Goal: Information Seeking & Learning: Learn about a topic

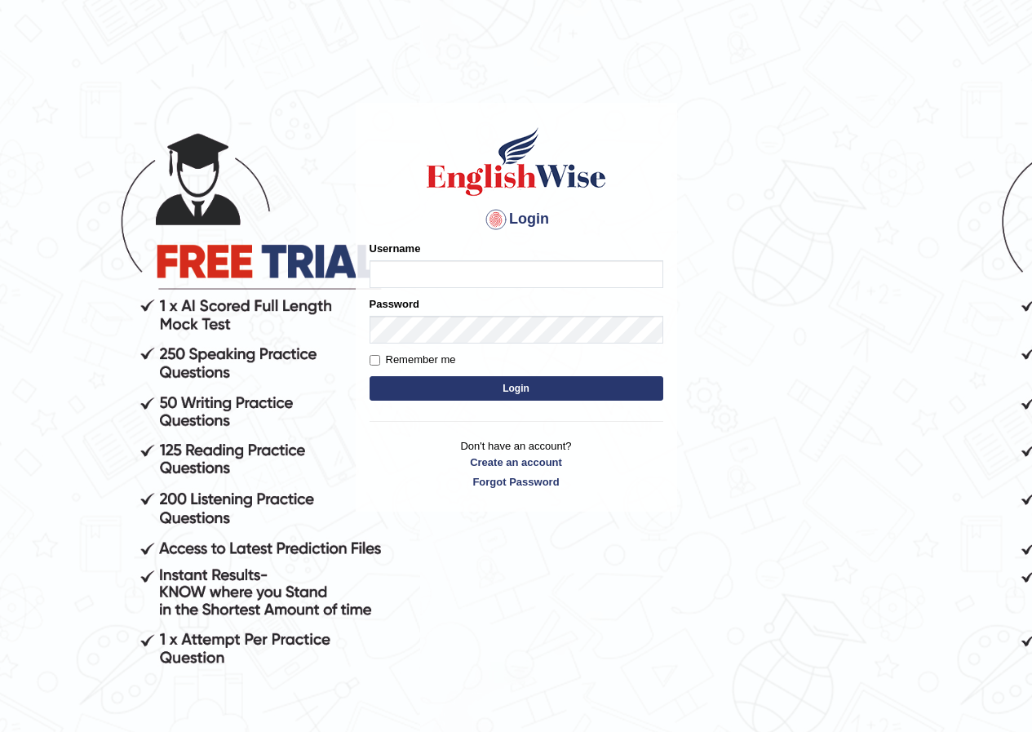
type input "susmitas_parramatta"
click at [522, 275] on input "susmitas_parramatta" at bounding box center [517, 274] width 294 height 28
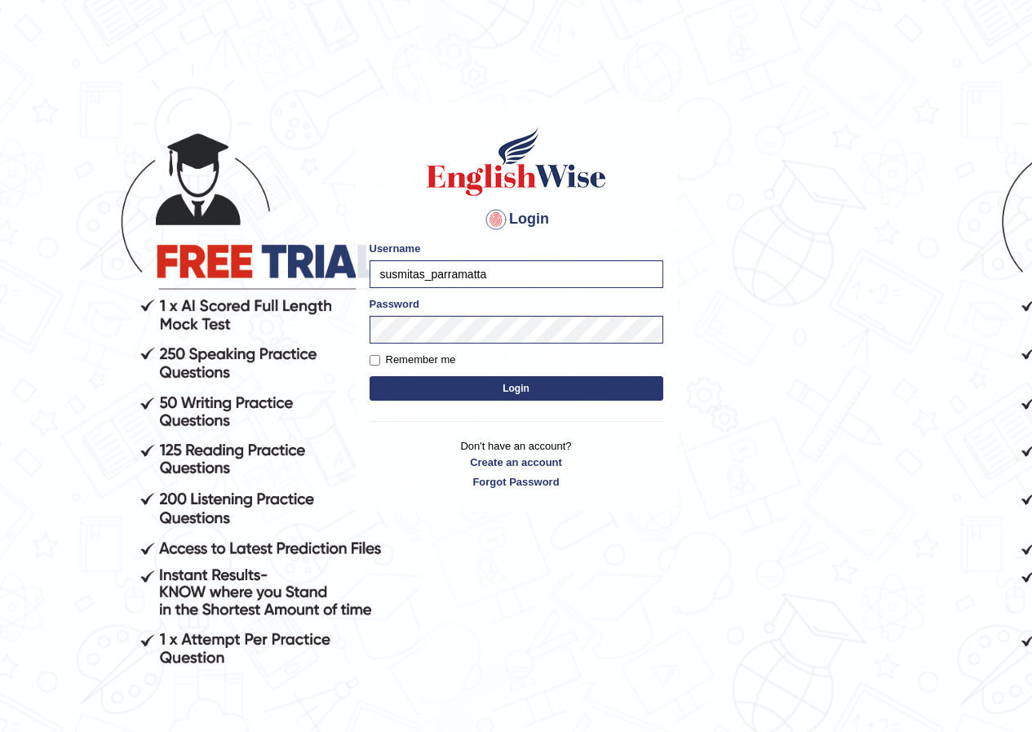
drag, startPoint x: 522, startPoint y: 275, endPoint x: 467, endPoint y: 286, distance: 56.5
click at [467, 286] on input "susmitas_parramatta" at bounding box center [517, 274] width 294 height 28
type input "sarugurung_parramatta"
click at [402, 348] on form "Please fix the following errors: Username sarugurung_parramatta Password Rememb…" at bounding box center [517, 323] width 294 height 164
click at [370, 376] on button "Login" at bounding box center [517, 388] width 294 height 24
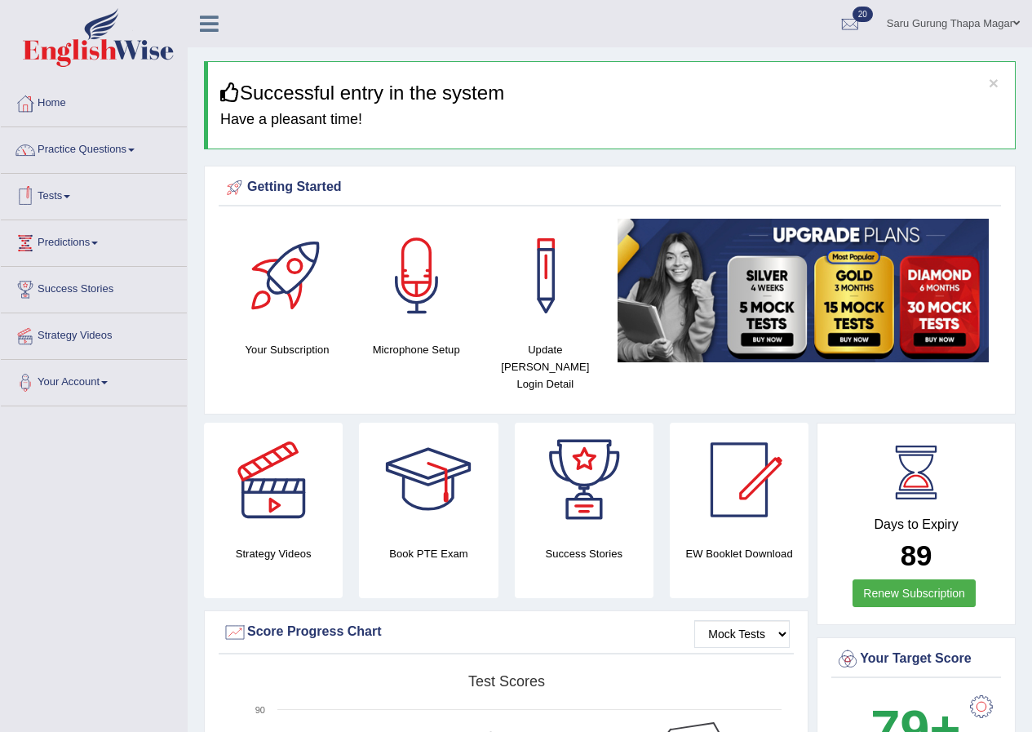
click at [64, 197] on link "Tests" at bounding box center [94, 194] width 186 height 41
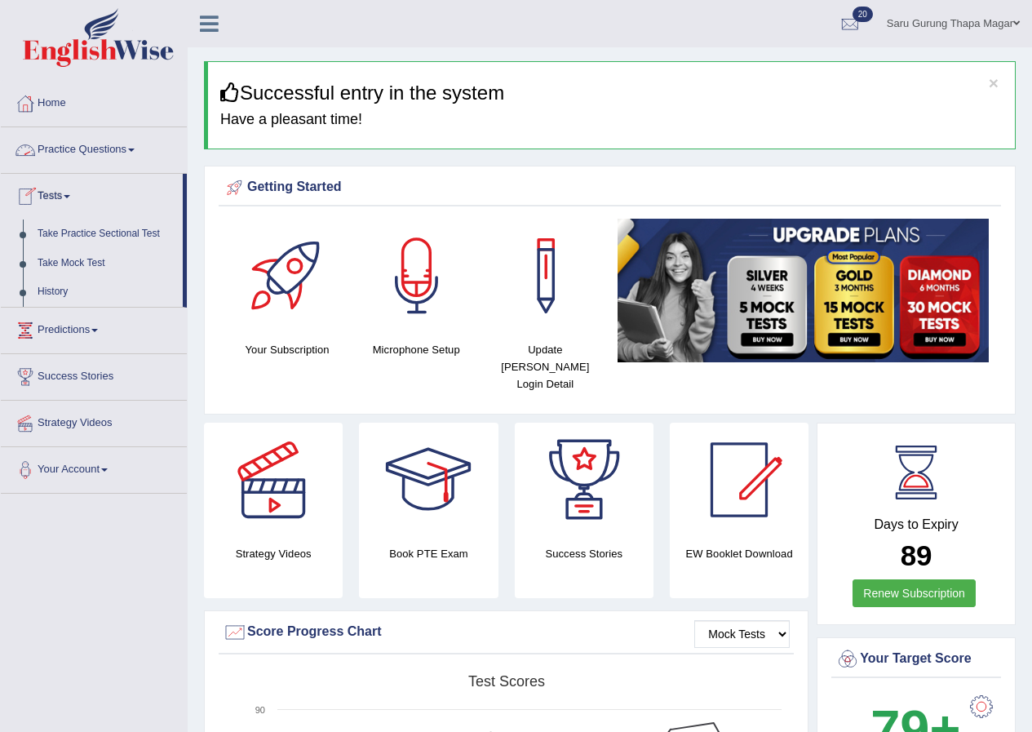
click at [85, 150] on link "Practice Questions" at bounding box center [94, 147] width 186 height 41
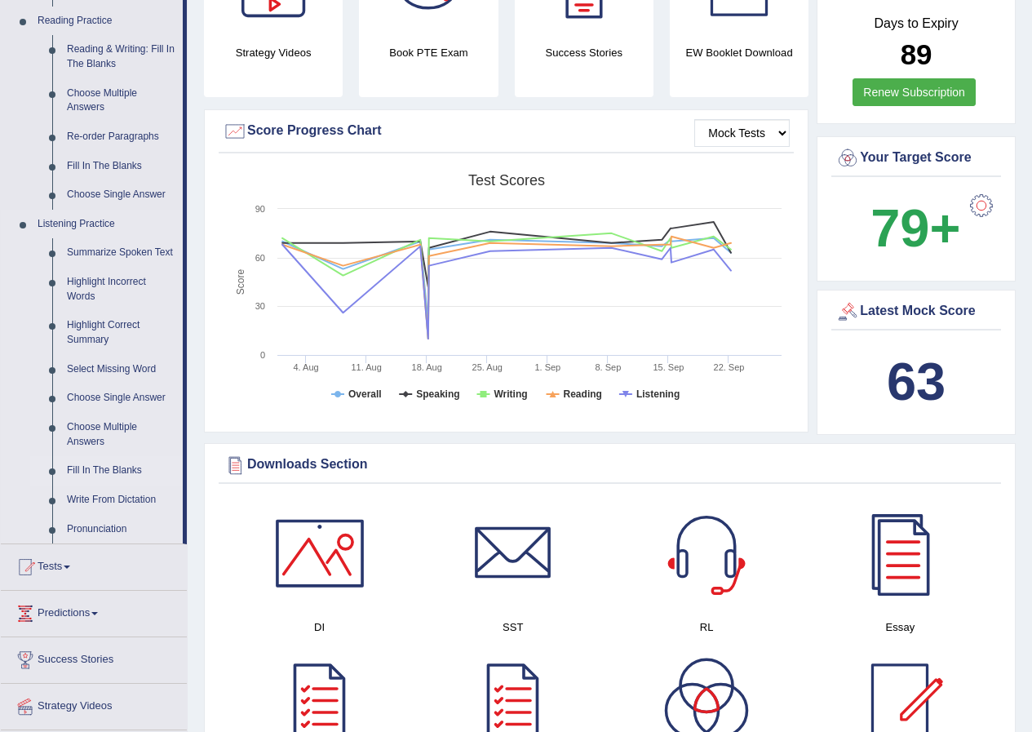
scroll to position [326, 0]
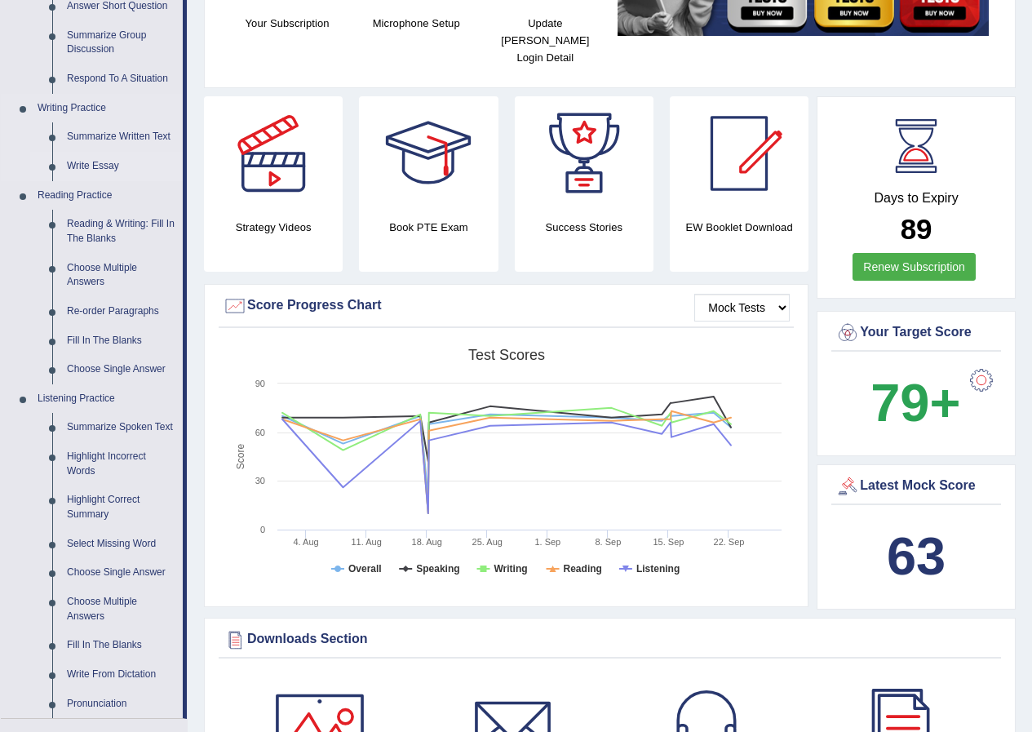
click at [95, 168] on link "Write Essay" at bounding box center [121, 166] width 123 height 29
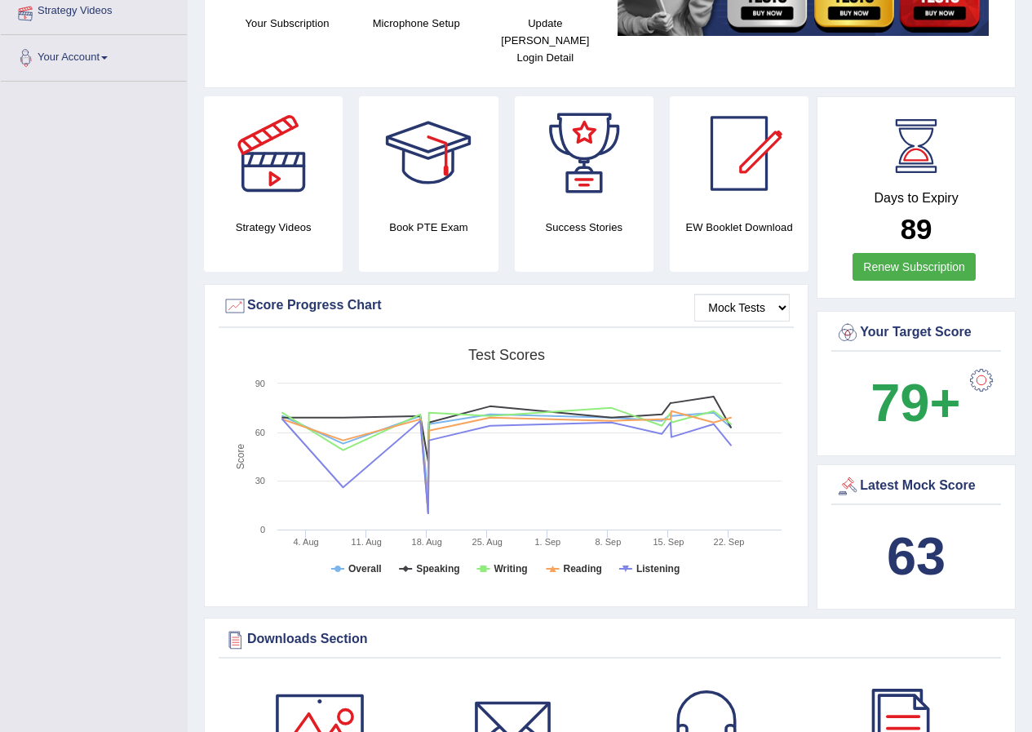
scroll to position [390, 0]
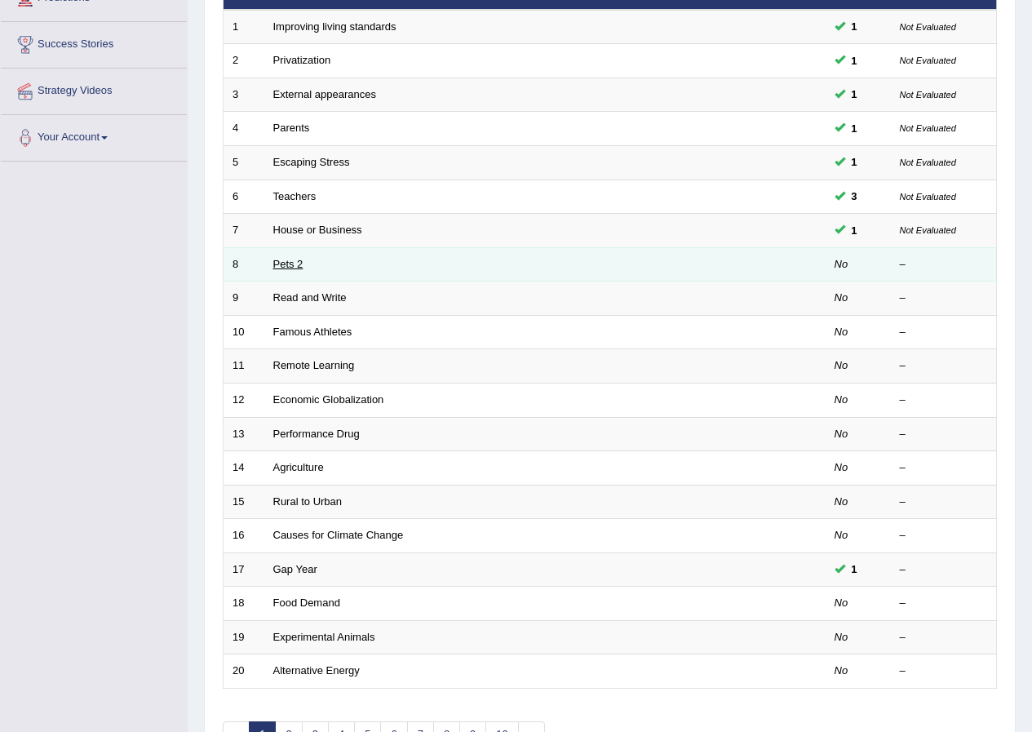
click at [286, 264] on link "Pets 2" at bounding box center [288, 264] width 30 height 12
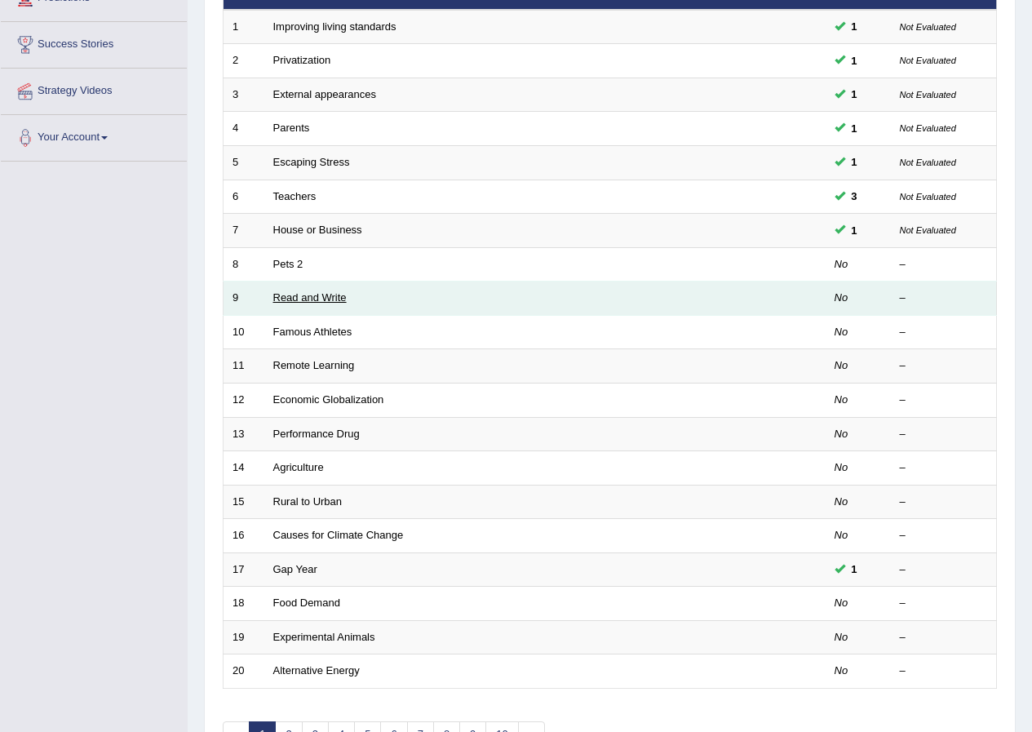
click at [321, 299] on link "Read and Write" at bounding box center [309, 297] width 73 height 12
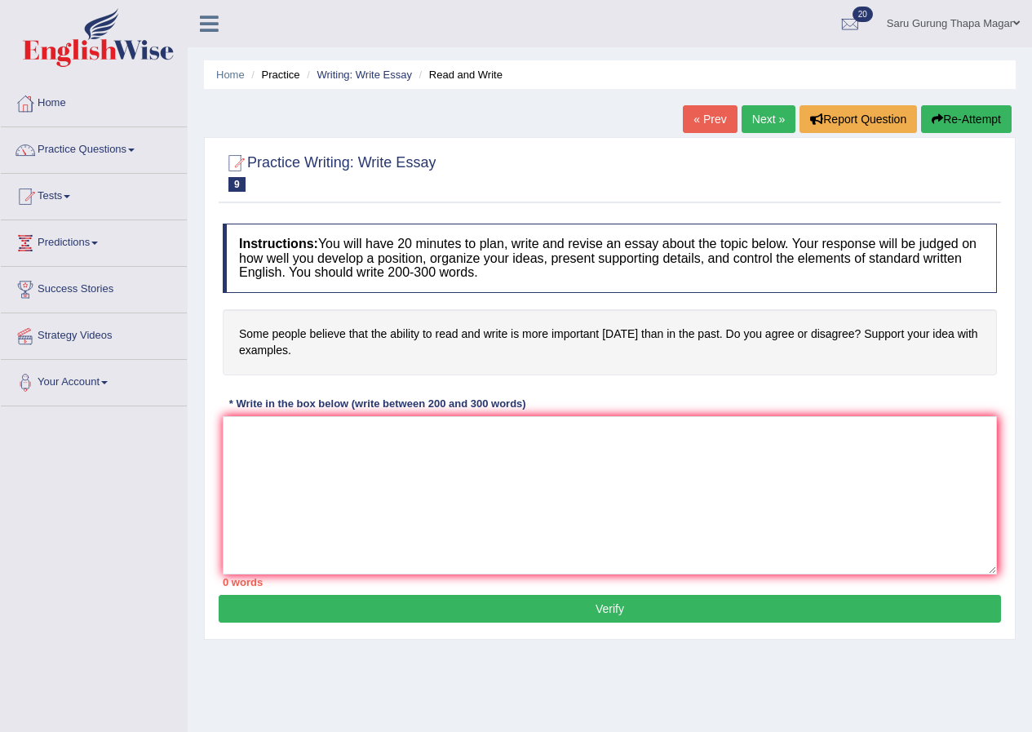
drag, startPoint x: 595, startPoint y: 23, endPoint x: 285, endPoint y: 187, distance: 350.7
click at [390, 527] on textarea at bounding box center [610, 495] width 774 height 158
click at [240, 335] on h4 "Some people believe that the ability to read and write is more important today …" at bounding box center [610, 342] width 774 height 66
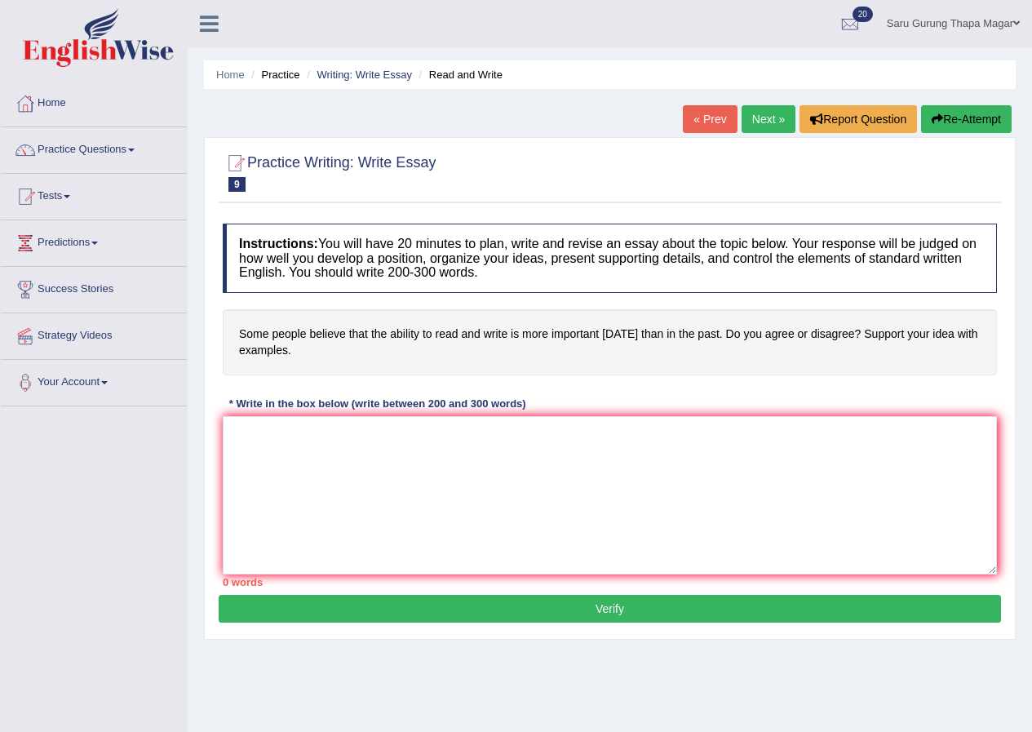
click at [240, 335] on h4 "Some people believe that the ability to read and write is more important today …" at bounding box center [610, 342] width 774 height 66
click at [316, 342] on h4 "Some people believe that the ability to read and write is more important today …" at bounding box center [610, 342] width 774 height 66
click at [268, 329] on h4 "Some people believe that the ability to read and write is more important today …" at bounding box center [610, 342] width 774 height 66
click at [255, 333] on h4 "Some people believe that the ability to read and write is more important today …" at bounding box center [610, 342] width 774 height 66
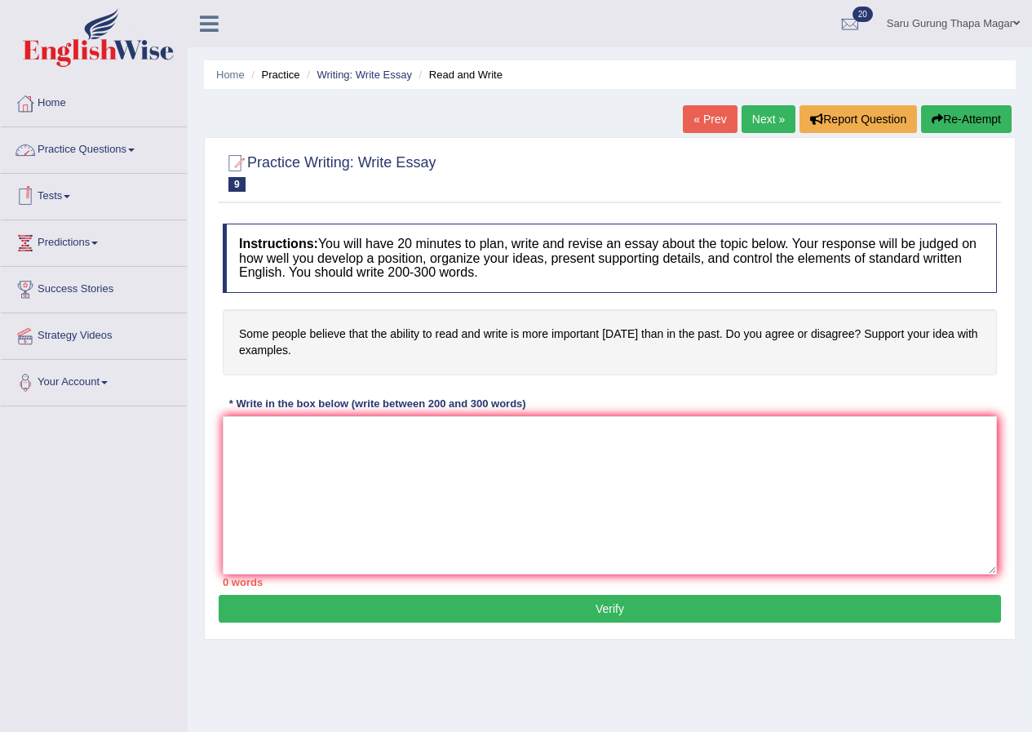
click at [124, 148] on link "Practice Questions" at bounding box center [94, 147] width 186 height 41
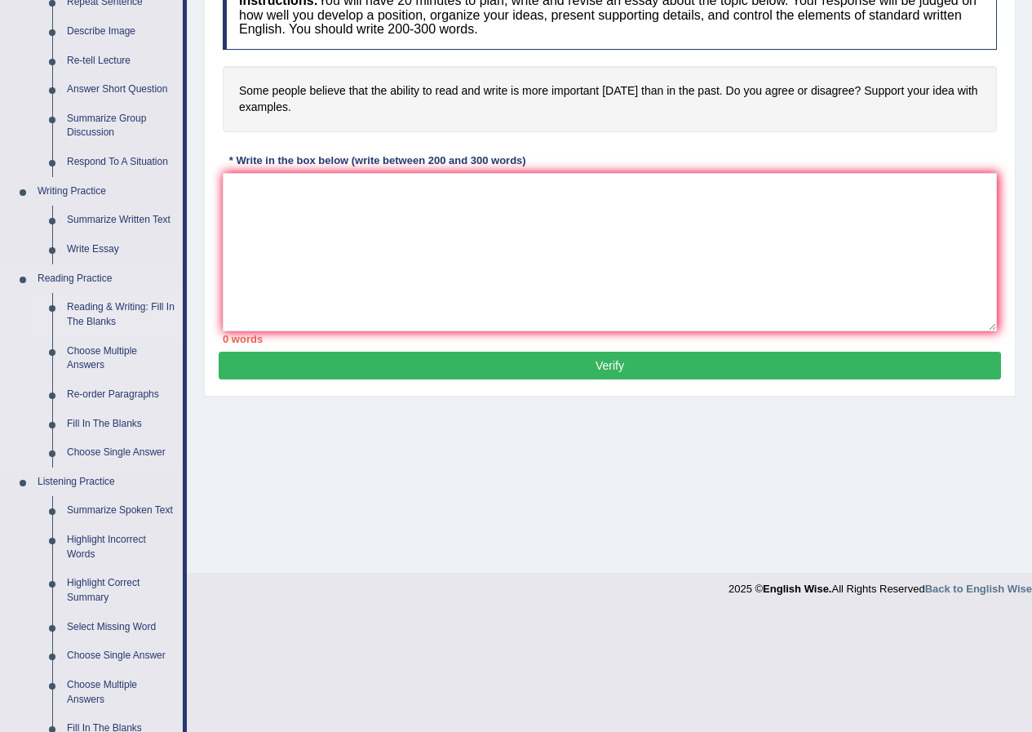
scroll to position [245, 0]
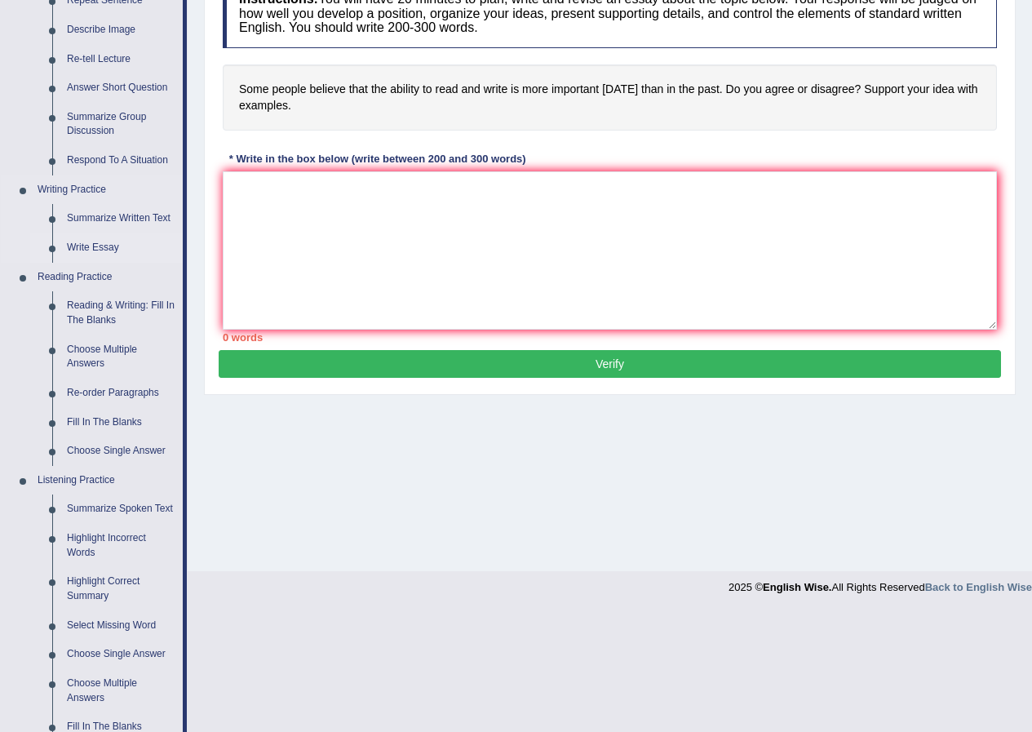
click at [101, 245] on link "Write Essay" at bounding box center [121, 247] width 123 height 29
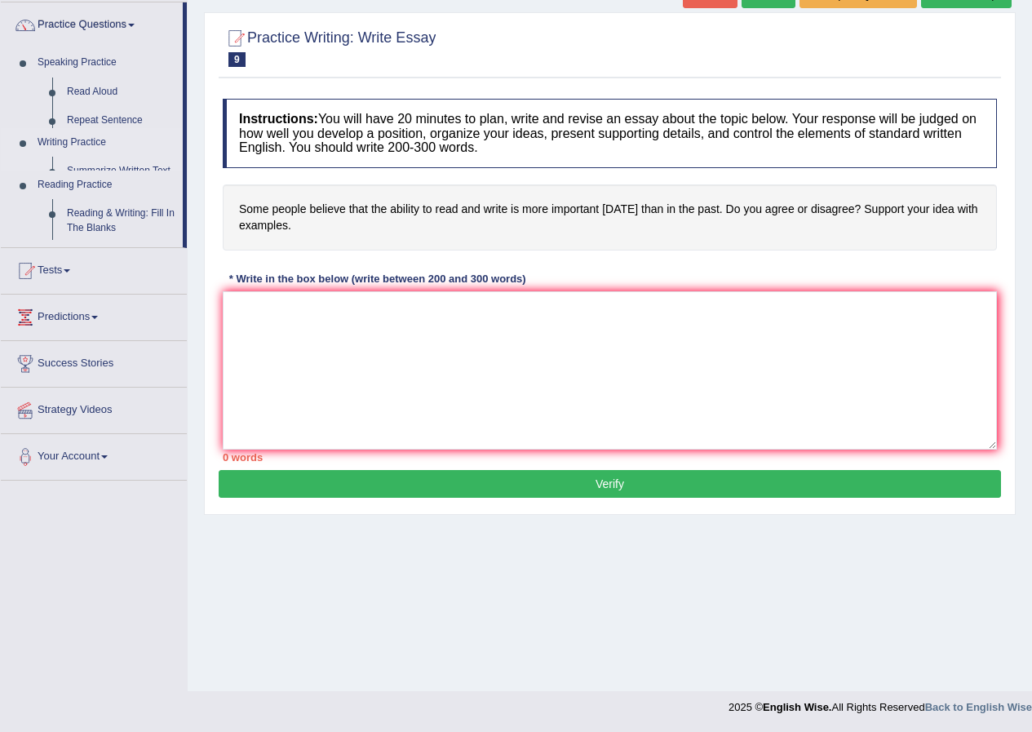
scroll to position [125, 0]
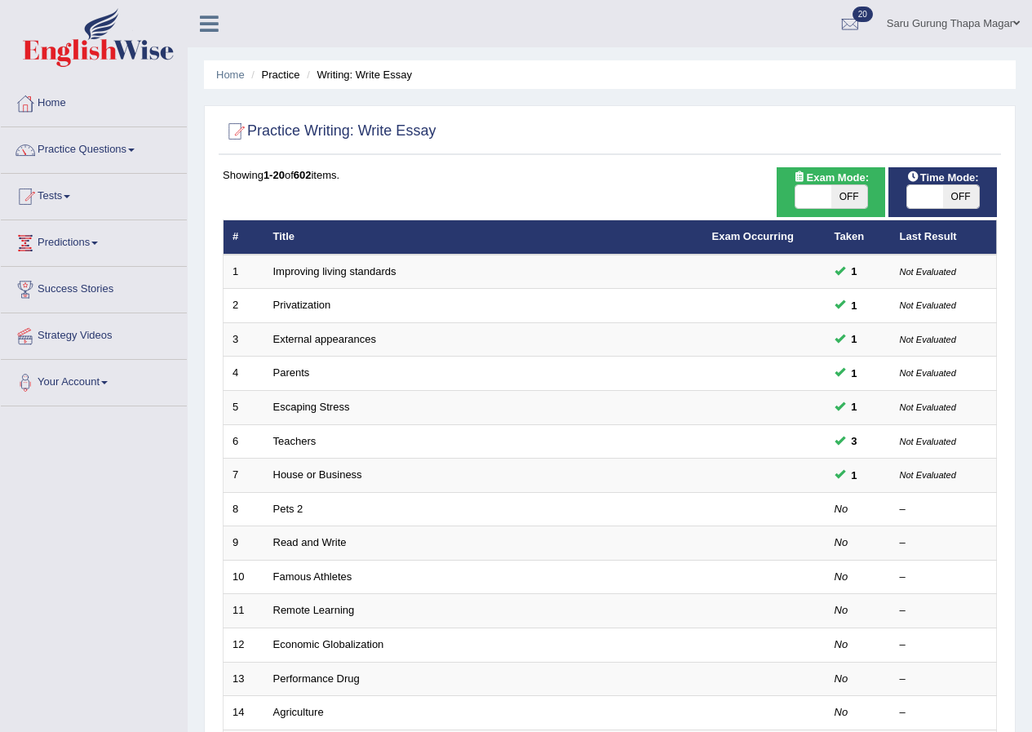
click at [846, 192] on span "OFF" at bounding box center [849, 196] width 36 height 23
checkbox input "true"
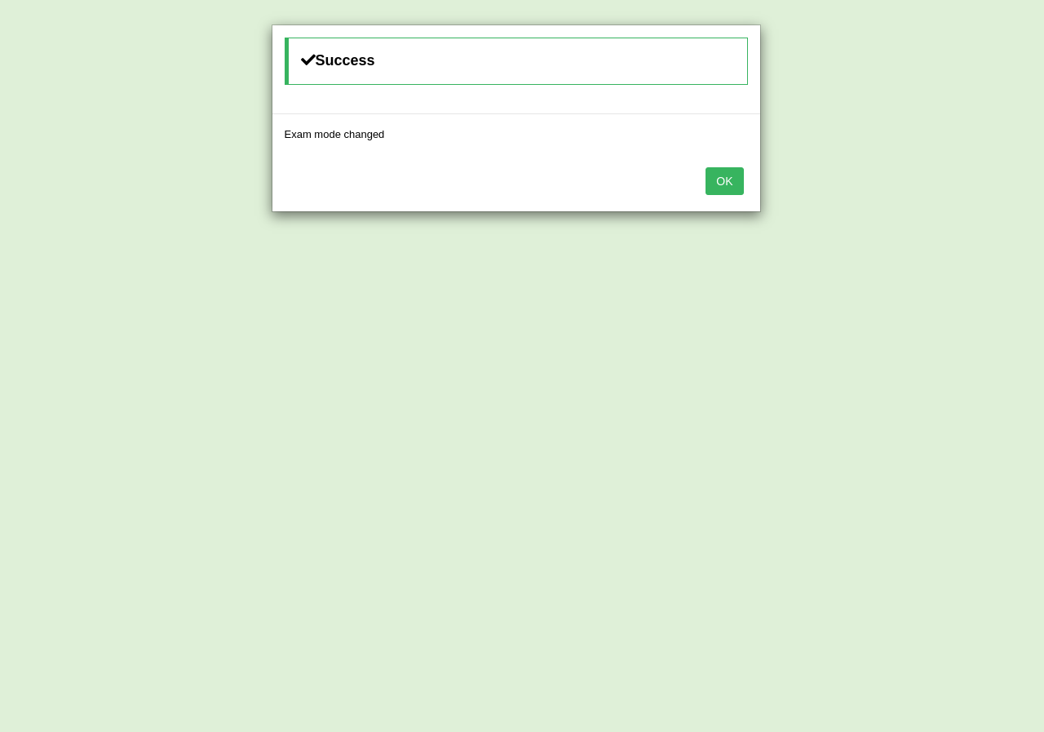
click at [729, 185] on button "OK" at bounding box center [725, 181] width 38 height 28
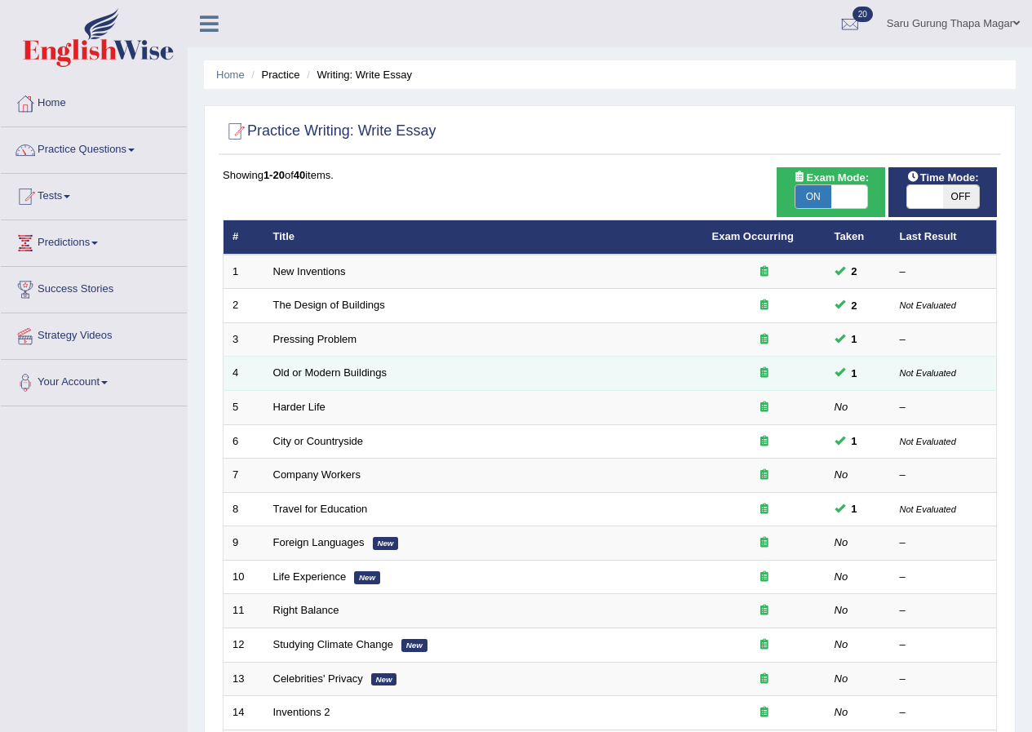
scroll to position [82, 0]
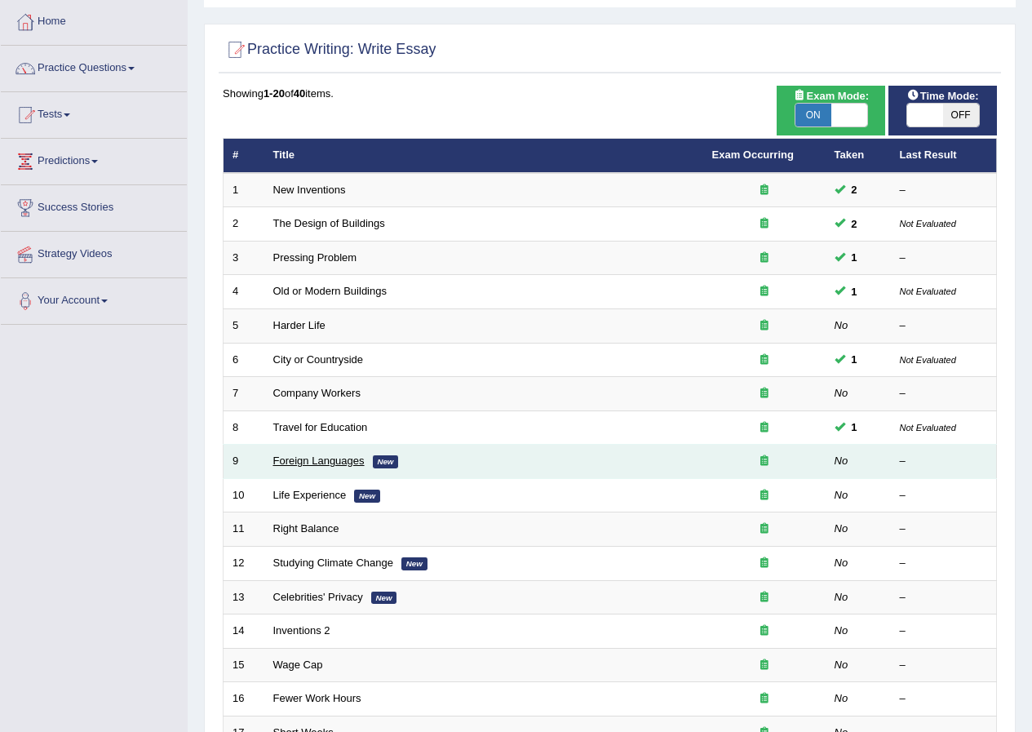
click at [334, 459] on link "Foreign Languages" at bounding box center [318, 460] width 91 height 12
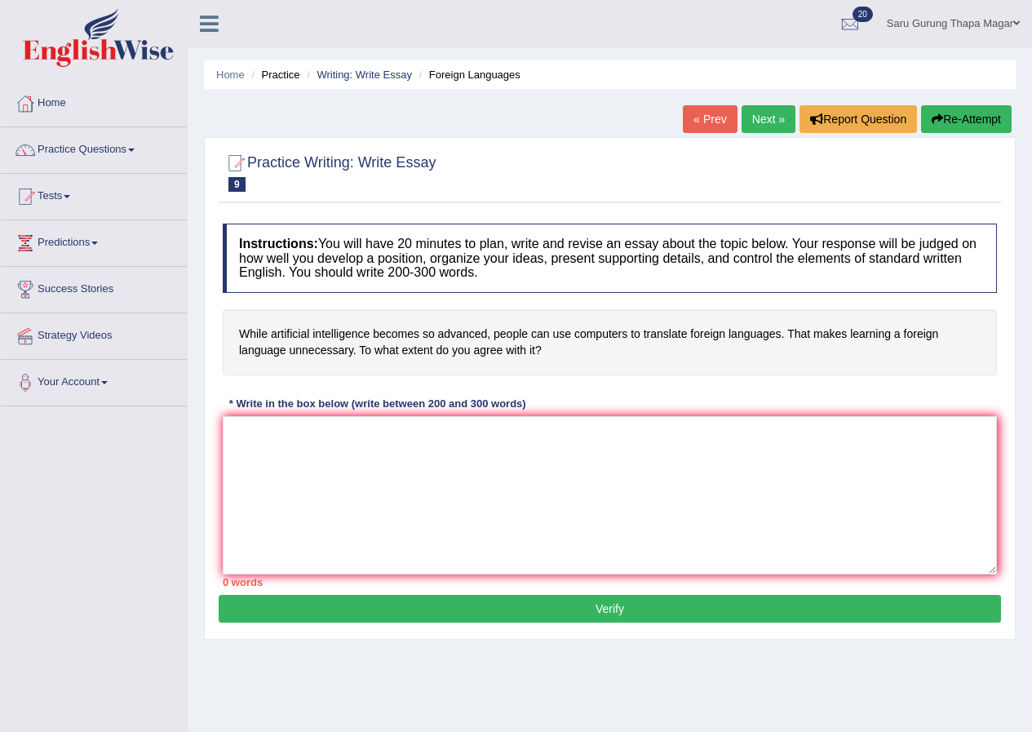
scroll to position [82, 0]
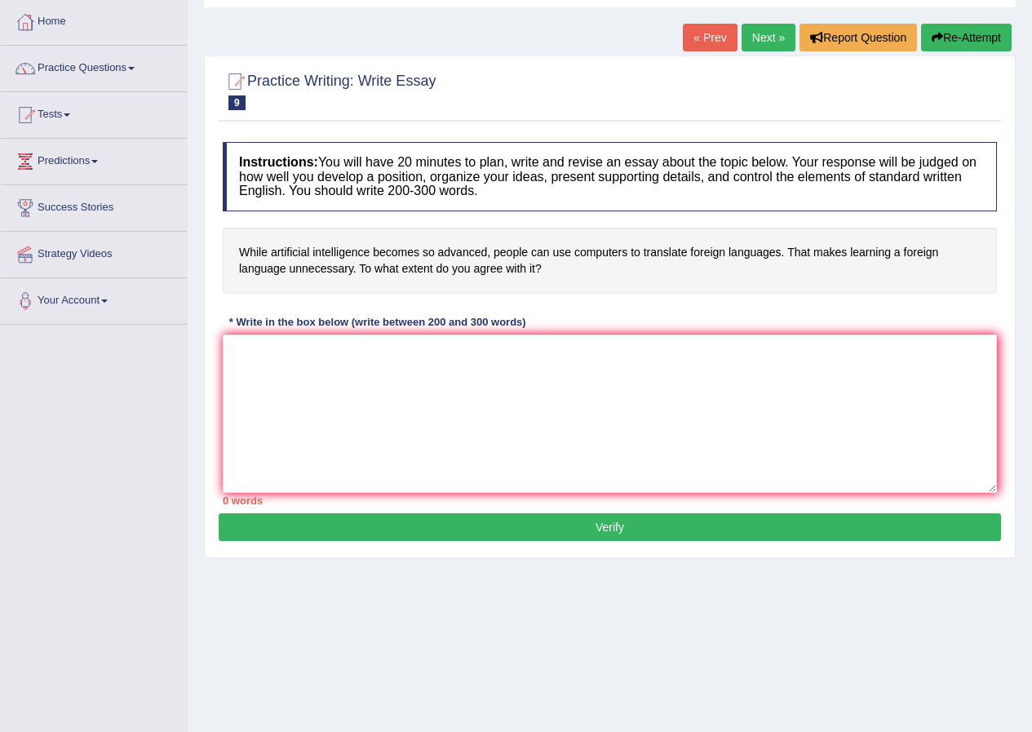
click at [622, 286] on h4 "While artificial intelligence becomes so advanced, people can use computers to …" at bounding box center [610, 261] width 774 height 66
click at [556, 274] on h4 "While artificial intelligence becomes so advanced, people can use computers to …" at bounding box center [610, 261] width 774 height 66
click at [237, 251] on h4 "While artificial intelligence becomes so advanced, people can use computers to …" at bounding box center [610, 261] width 774 height 66
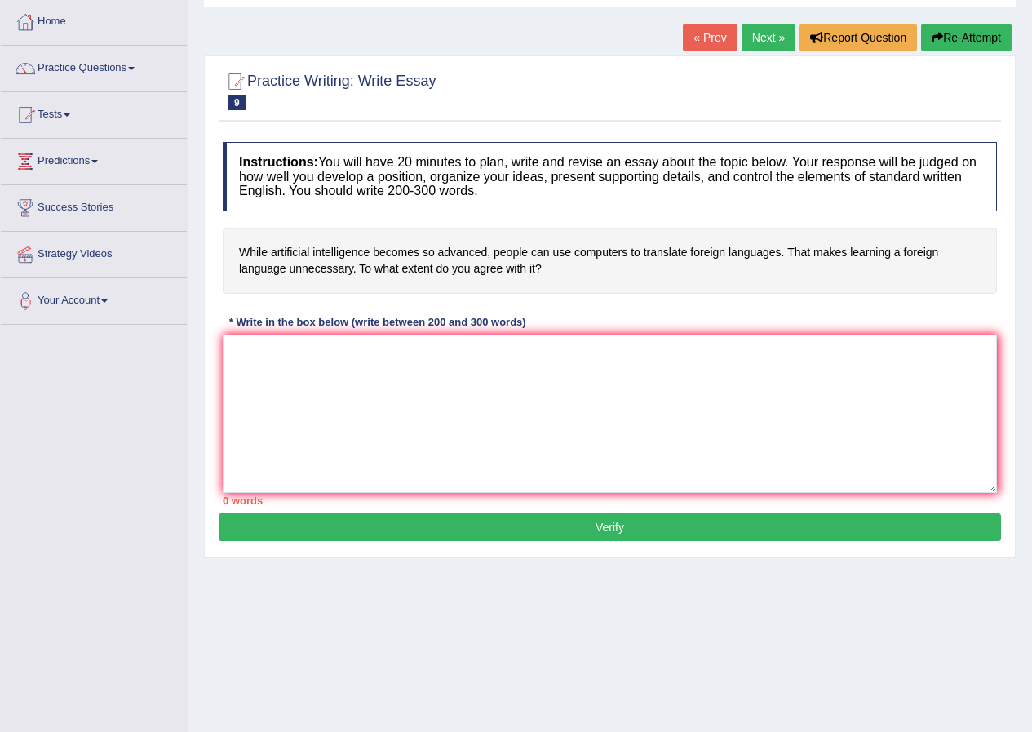
click at [237, 251] on h4 "While artificial intelligence becomes so advanced, people can use computers to …" at bounding box center [610, 261] width 774 height 66
drag, startPoint x: 237, startPoint y: 251, endPoint x: 447, endPoint y: 267, distance: 210.3
click at [447, 267] on h4 "While artificial intelligence becomes so advanced, people can use computers to …" at bounding box center [610, 261] width 774 height 66
click at [242, 250] on h4 "While artificial intelligence becomes so advanced, people can use computers to …" at bounding box center [610, 261] width 774 height 66
drag, startPoint x: 242, startPoint y: 250, endPoint x: 271, endPoint y: 249, distance: 29.4
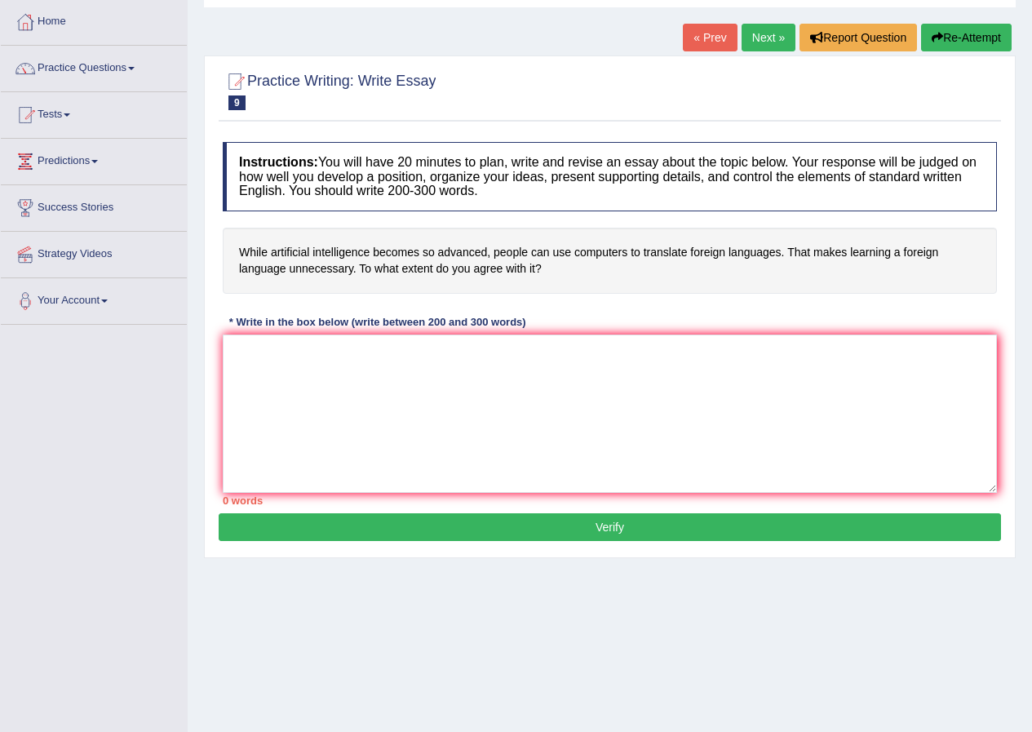
click at [271, 249] on h4 "While artificial intelligence becomes so advanced, people can use computers to …" at bounding box center [610, 261] width 774 height 66
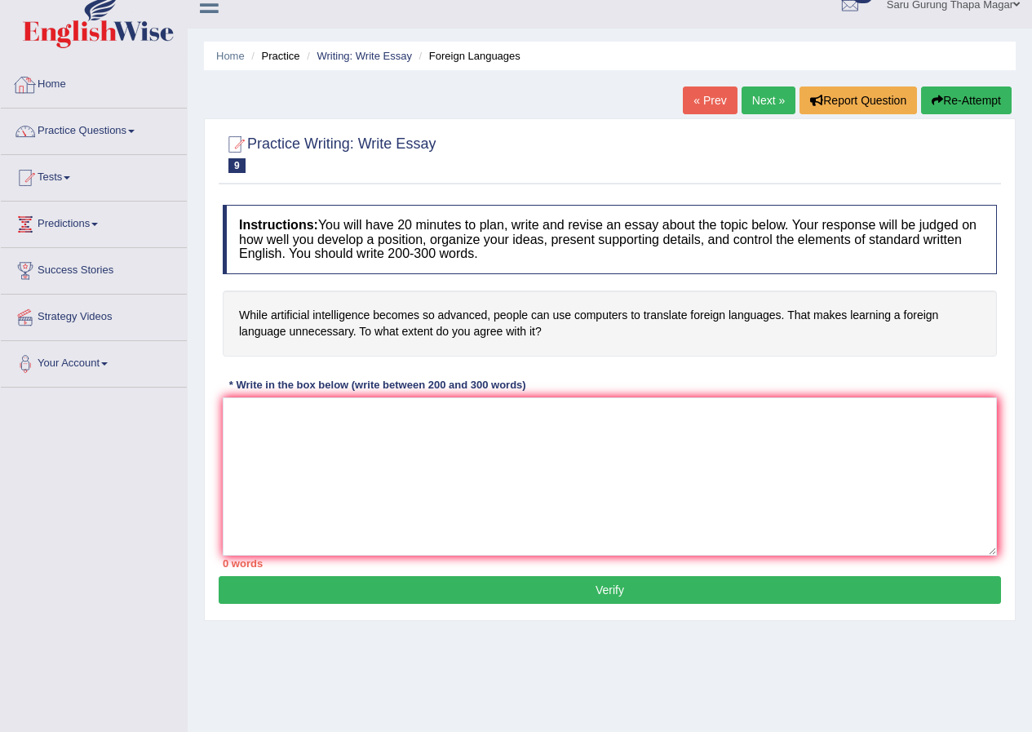
scroll to position [0, 0]
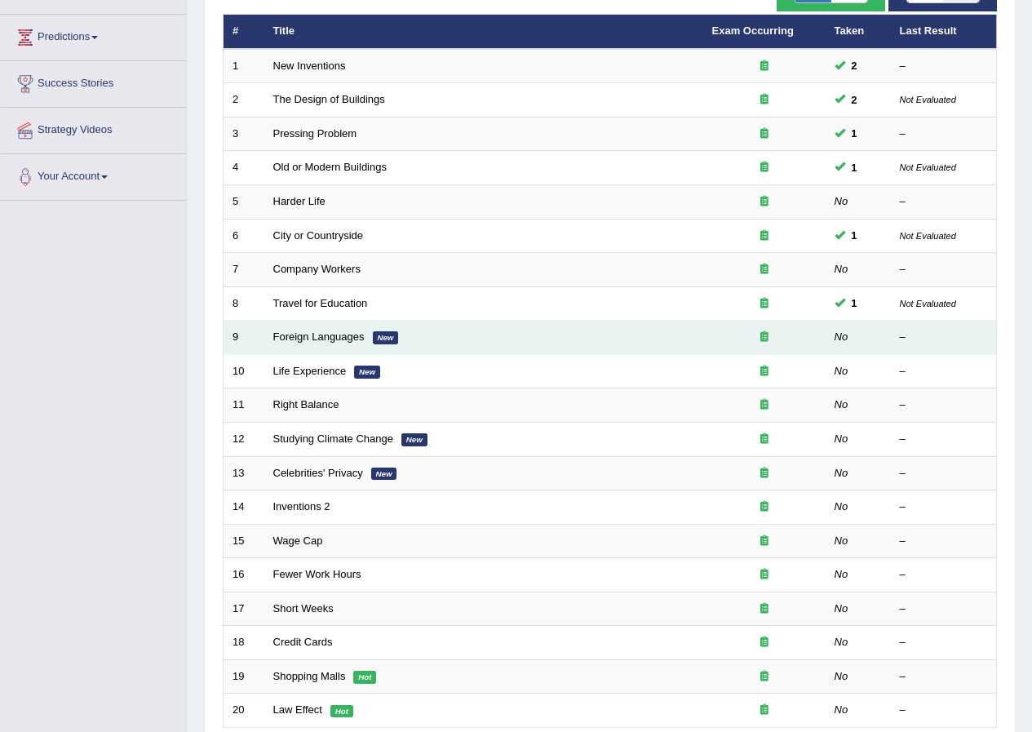
scroll to position [245, 0]
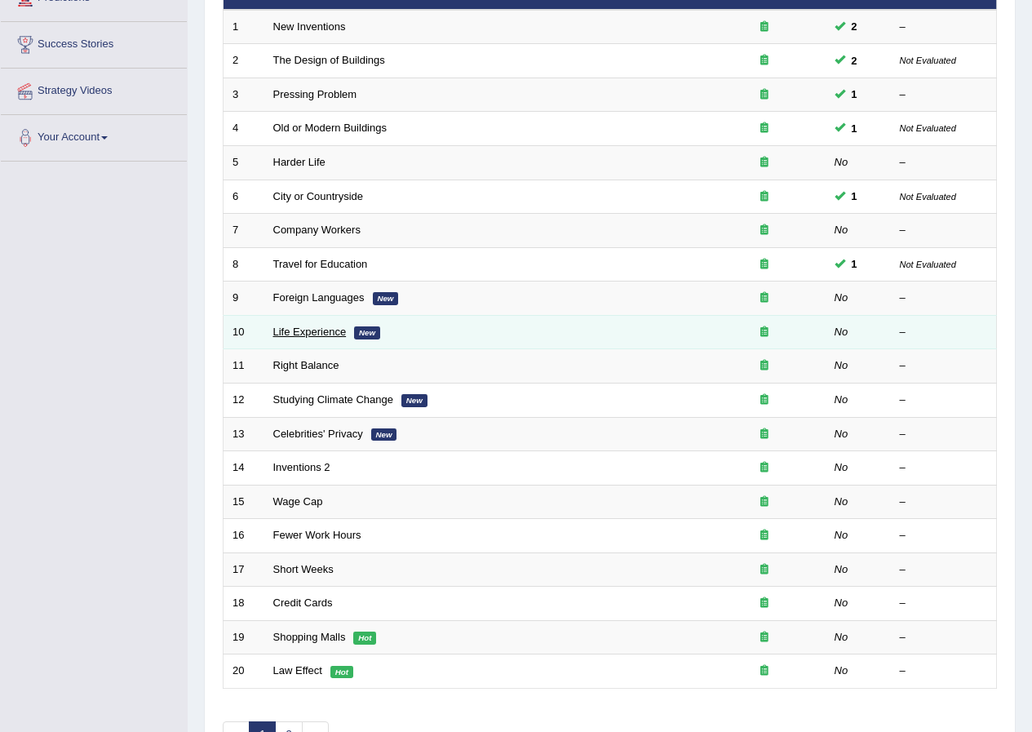
click at [303, 332] on link "Life Experience" at bounding box center [309, 332] width 73 height 12
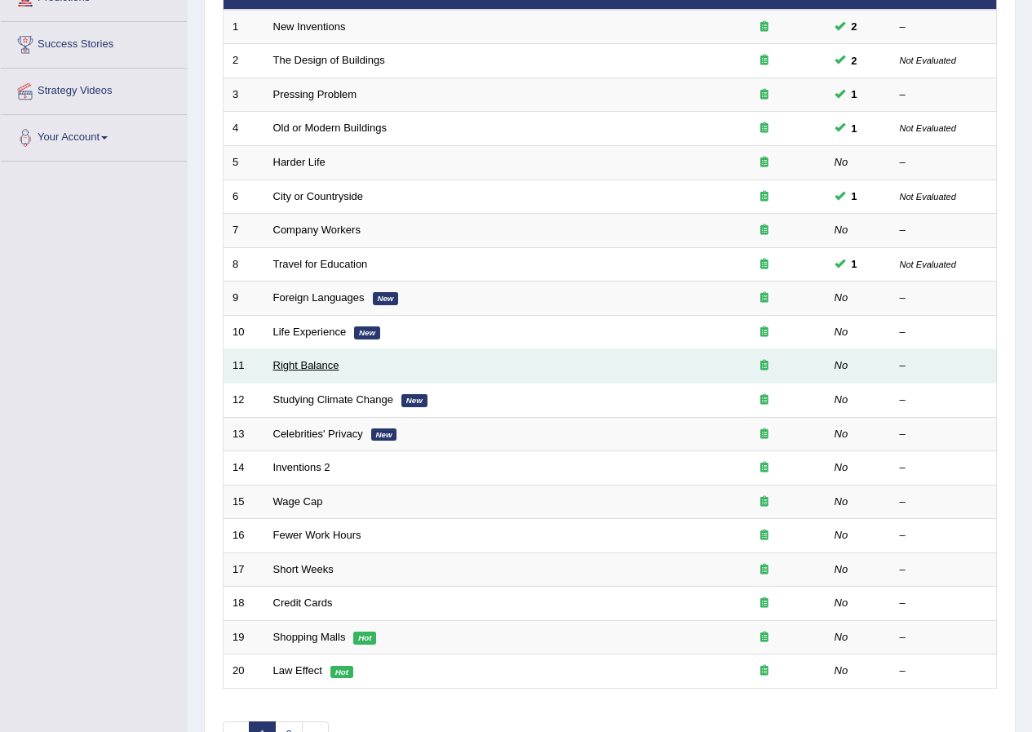
scroll to position [326, 0]
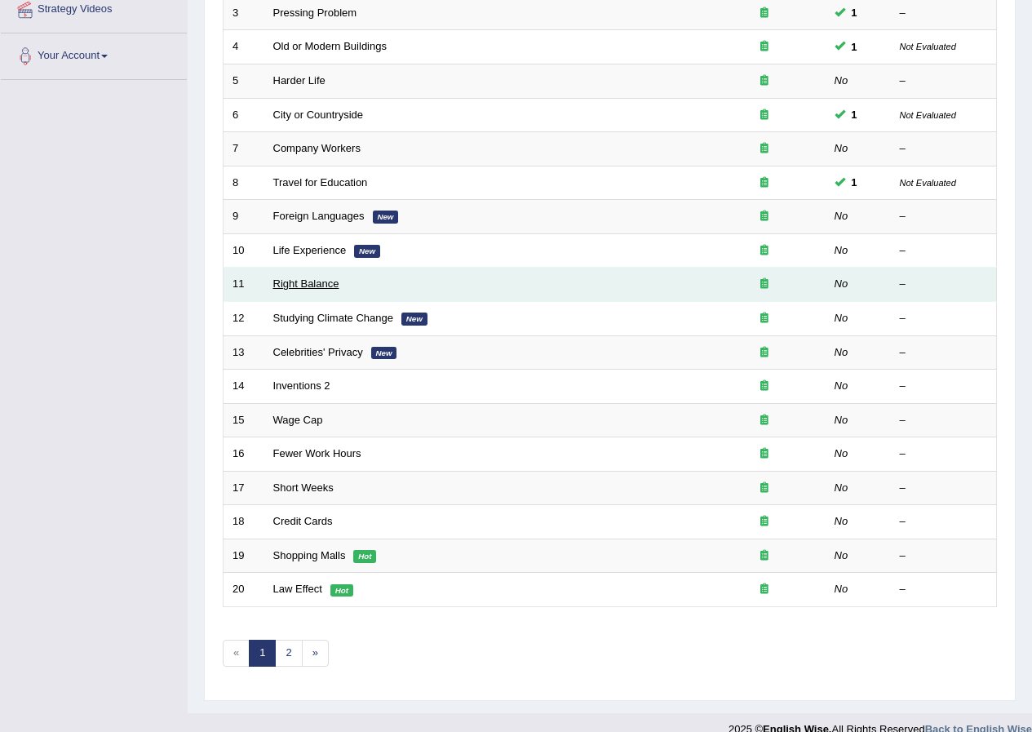
click at [314, 284] on link "Right Balance" at bounding box center [306, 283] width 66 height 12
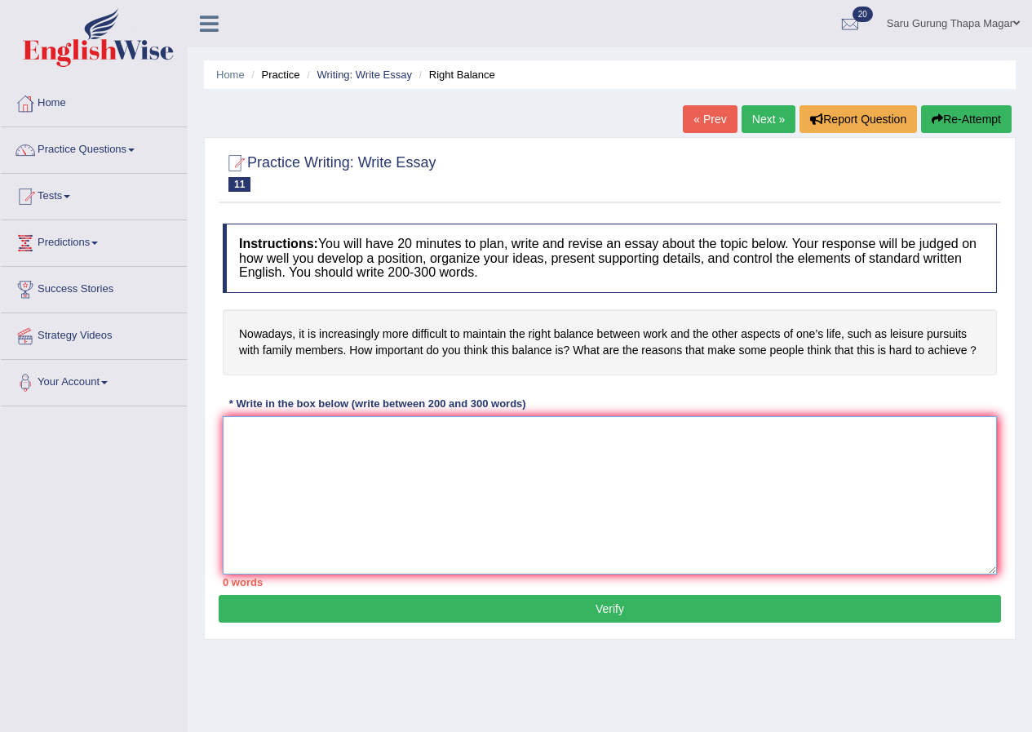
click at [607, 435] on textarea at bounding box center [610, 495] width 774 height 158
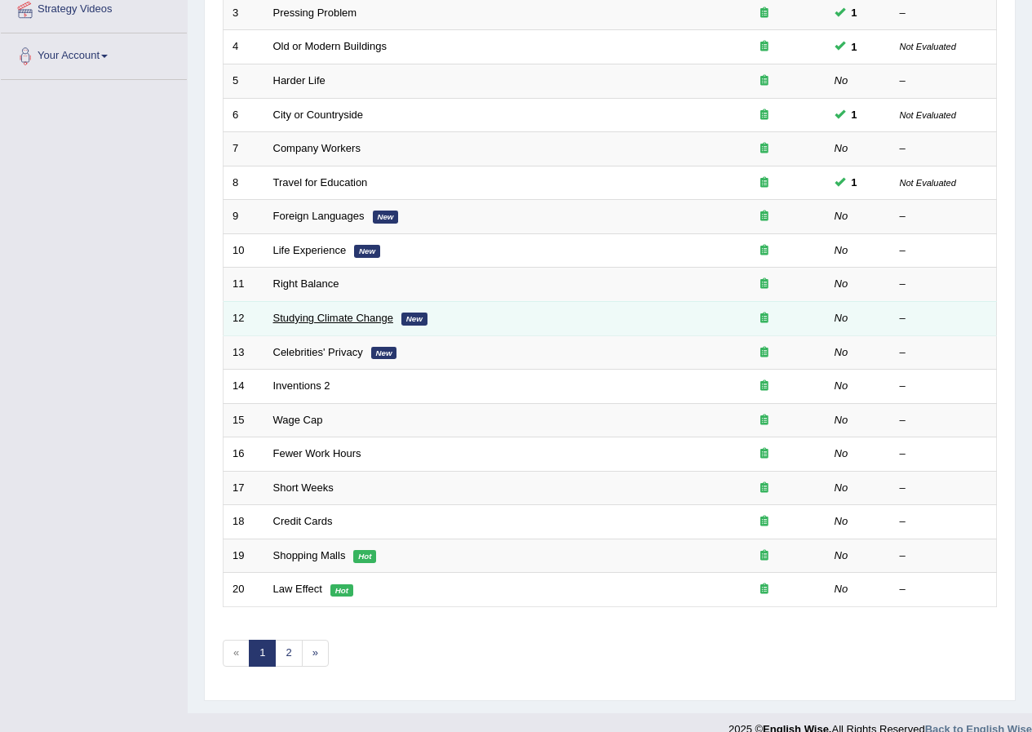
click at [312, 316] on link "Studying Climate Change" at bounding box center [333, 318] width 120 height 12
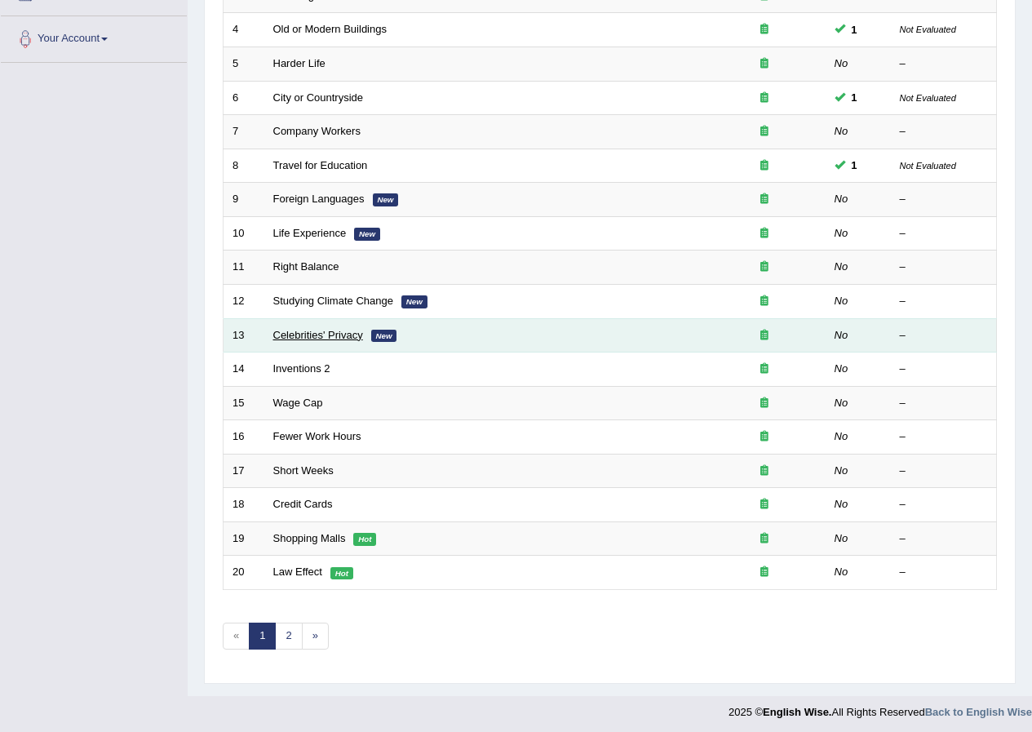
scroll to position [348, 0]
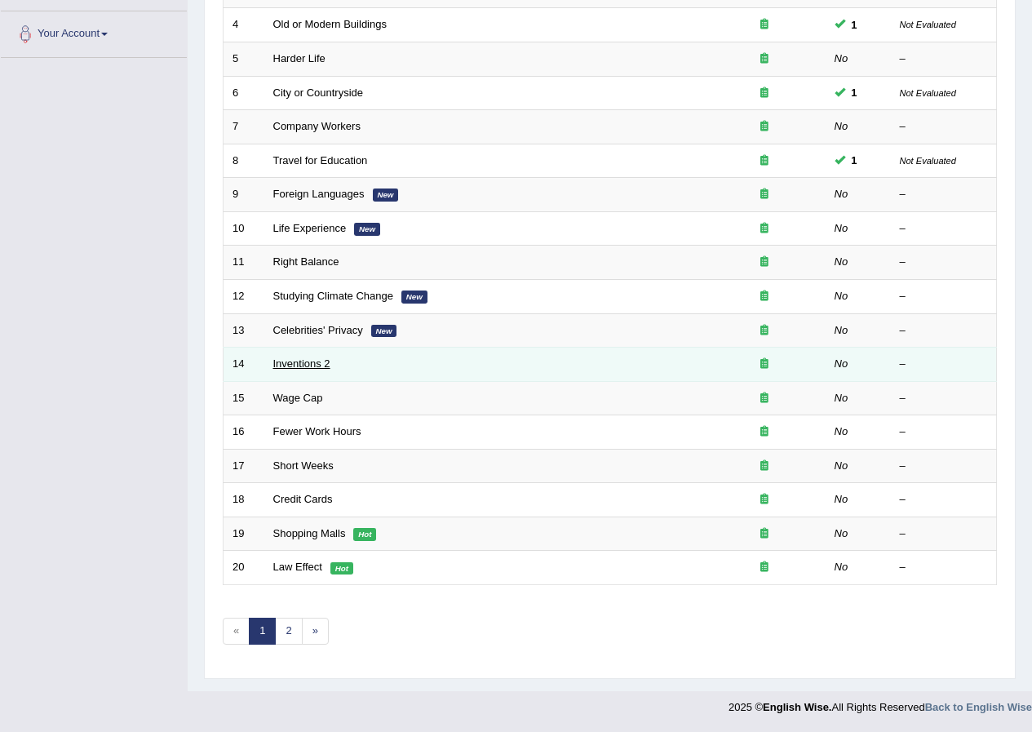
click at [305, 366] on link "Inventions 2" at bounding box center [301, 363] width 57 height 12
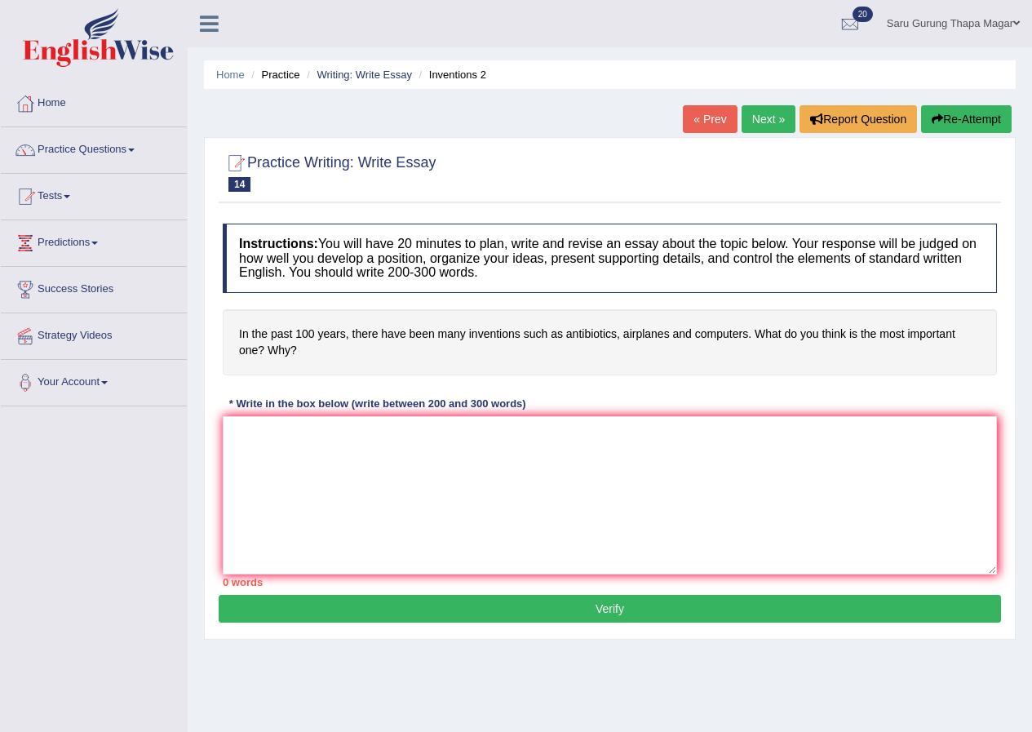
click at [326, 361] on h4 "In the past 100 years, there have been many inventions such as antibiotics, air…" at bounding box center [610, 342] width 774 height 66
click at [327, 361] on h4 "In the past 100 years, there have been many inventions such as antibiotics, air…" at bounding box center [610, 342] width 774 height 66
click at [304, 352] on h4 "In the past 100 years, there have been many inventions such as antibiotics, air…" at bounding box center [610, 342] width 774 height 66
click at [315, 465] on textarea at bounding box center [610, 495] width 774 height 158
click at [758, 336] on h4 "In the past 100 years, there have been many inventions such as antibiotics, air…" at bounding box center [610, 342] width 774 height 66
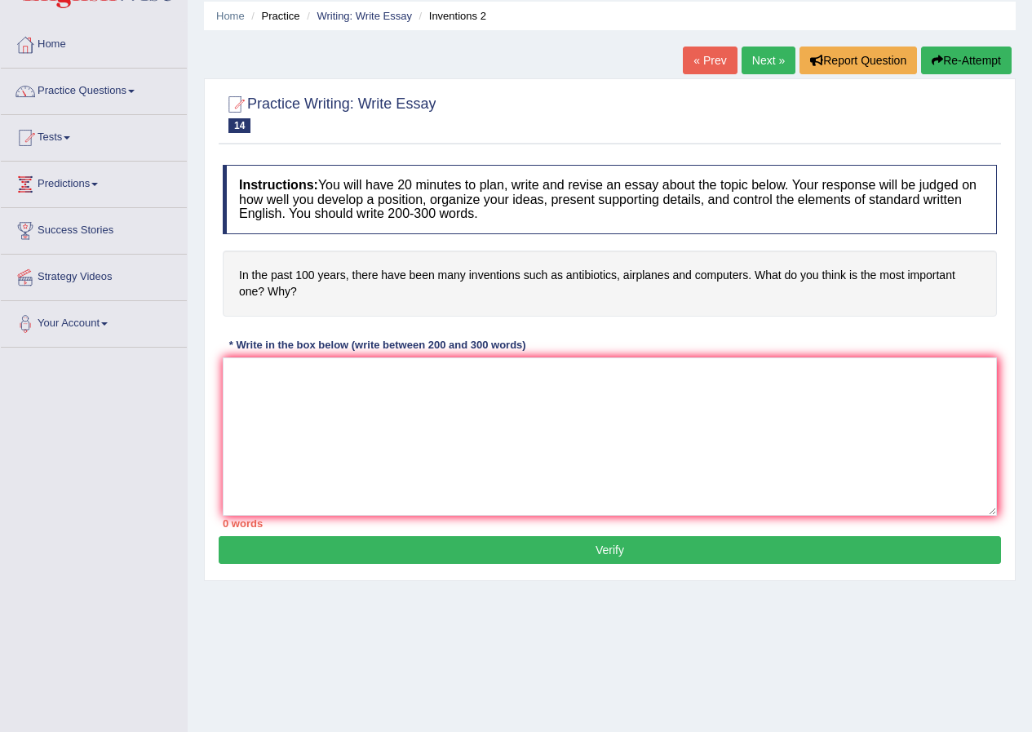
scroll to position [82, 0]
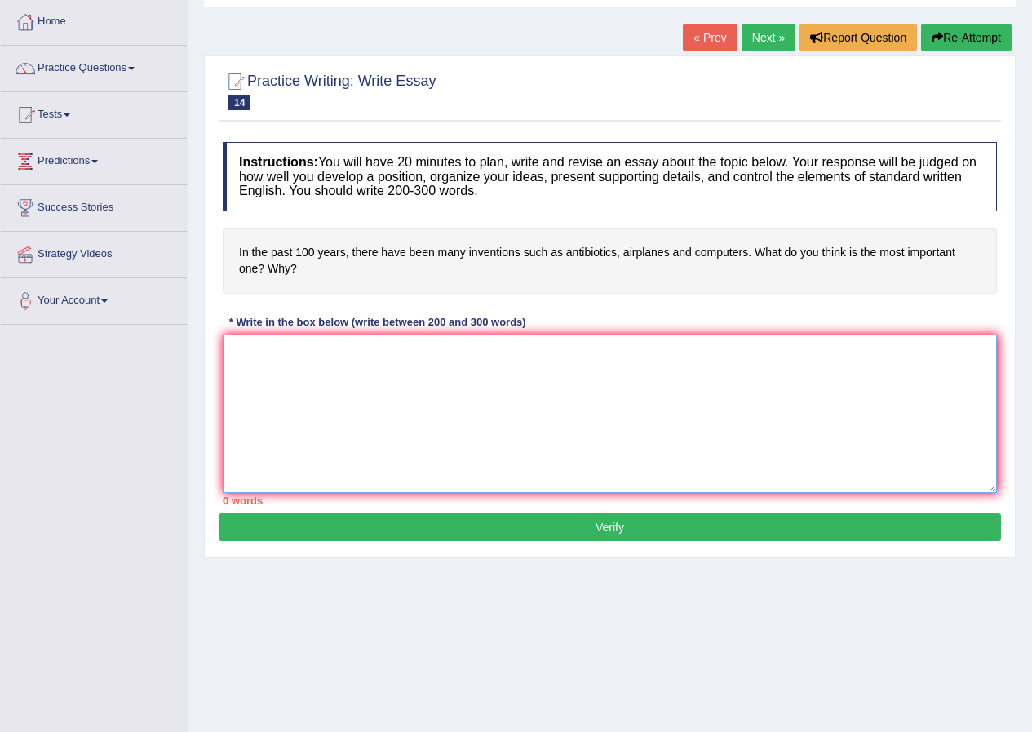
click at [365, 401] on textarea at bounding box center [610, 414] width 774 height 158
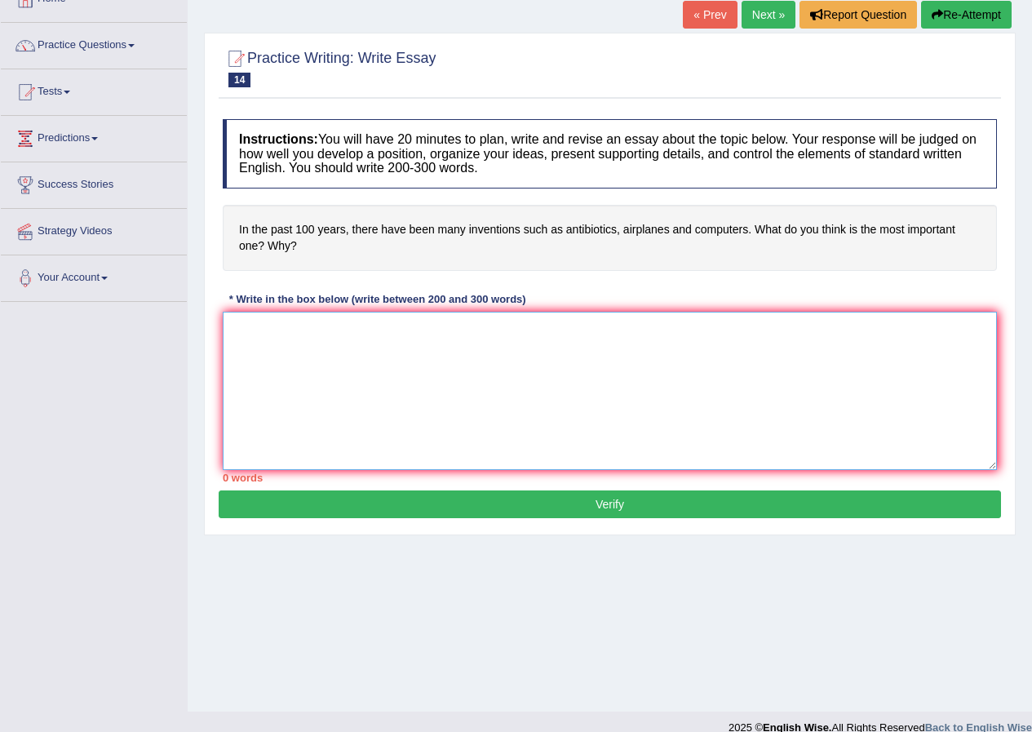
scroll to position [125, 0]
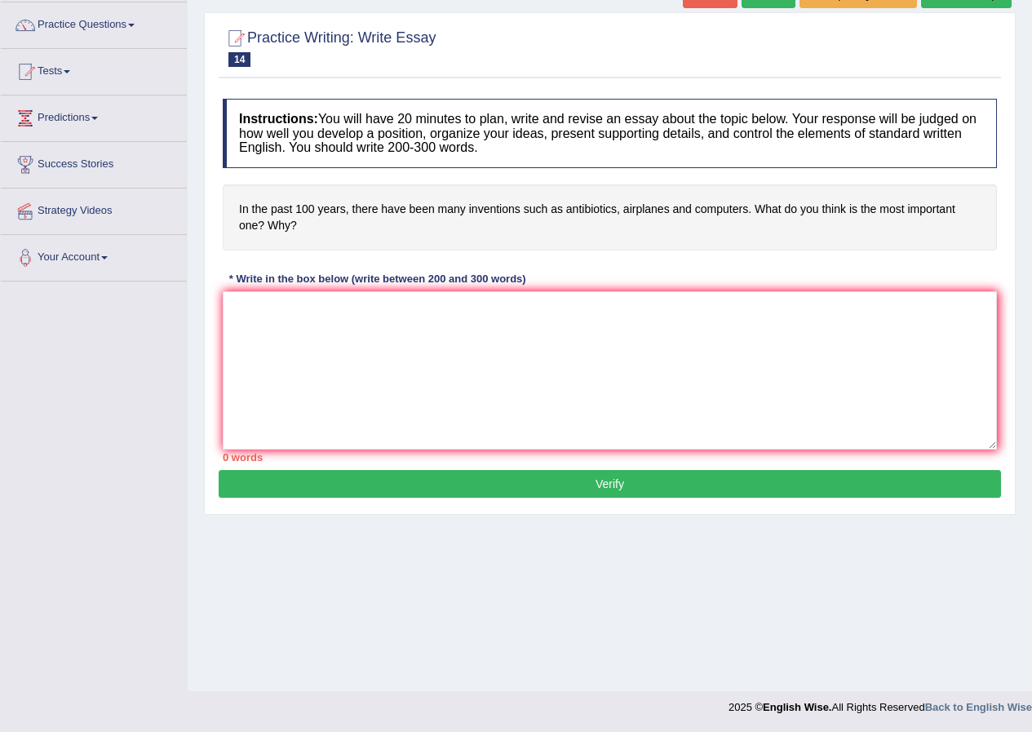
click at [357, 237] on h4 "In the past 100 years, there have been many inventions such as antibiotics, air…" at bounding box center [610, 217] width 774 height 66
click at [323, 227] on h4 "In the past 100 years, there have been many inventions such as antibiotics, air…" at bounding box center [610, 217] width 774 height 66
